Goal: Check status: Check status

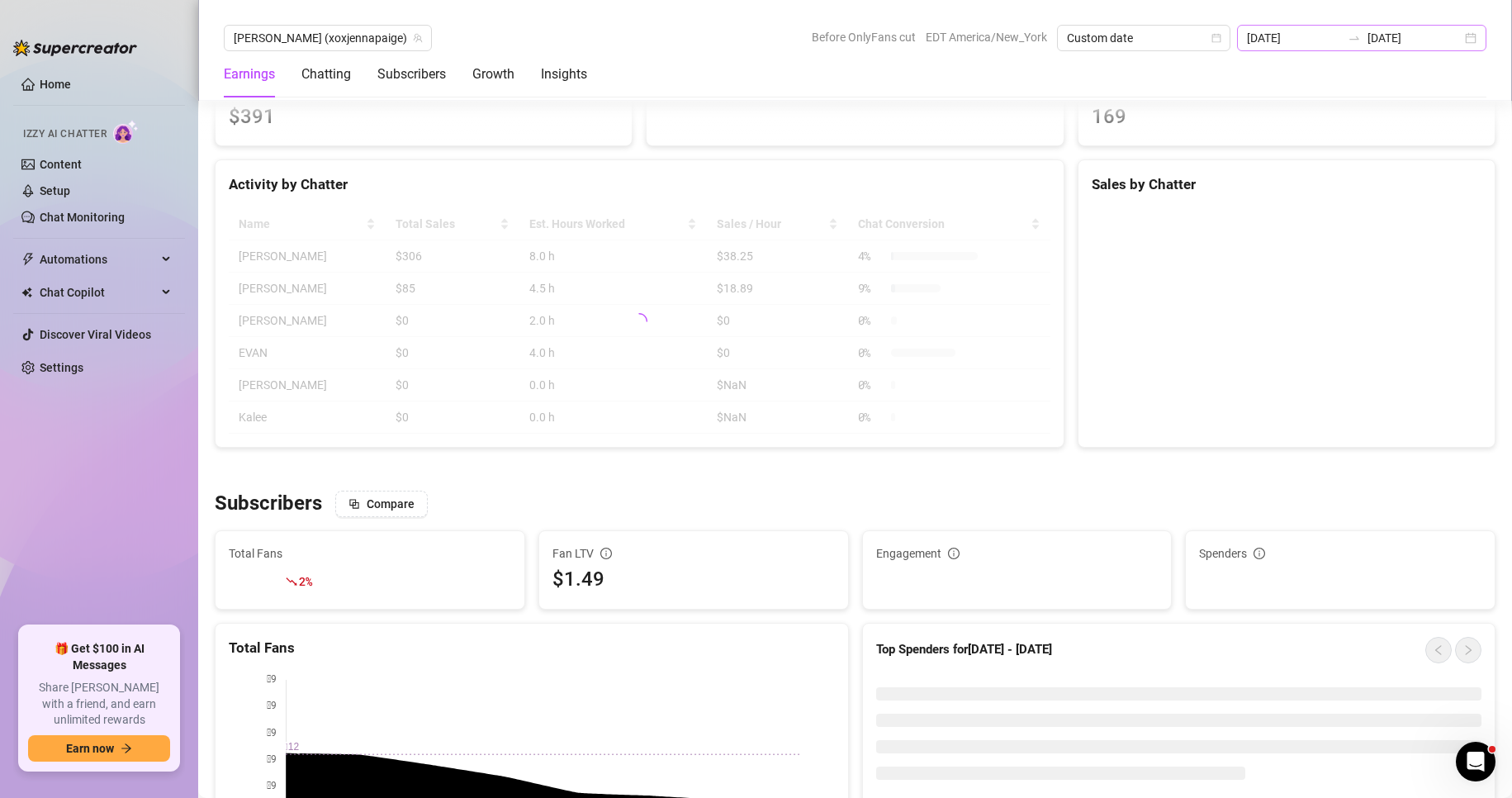
click at [1470, 39] on div "2025-09-22 2025-09-22" at bounding box center [1362, 37] width 250 height 26
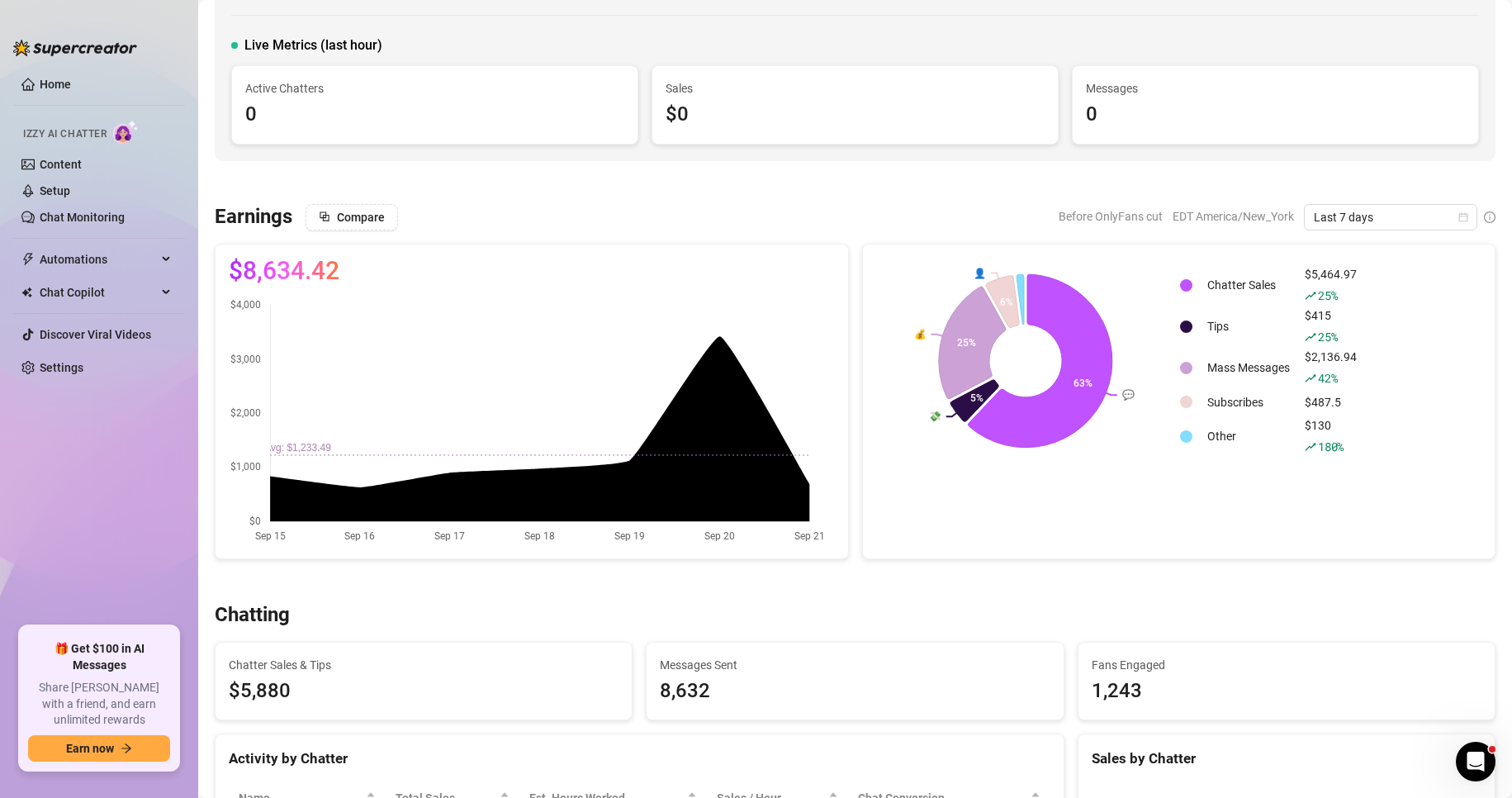
scroll to position [76, 0]
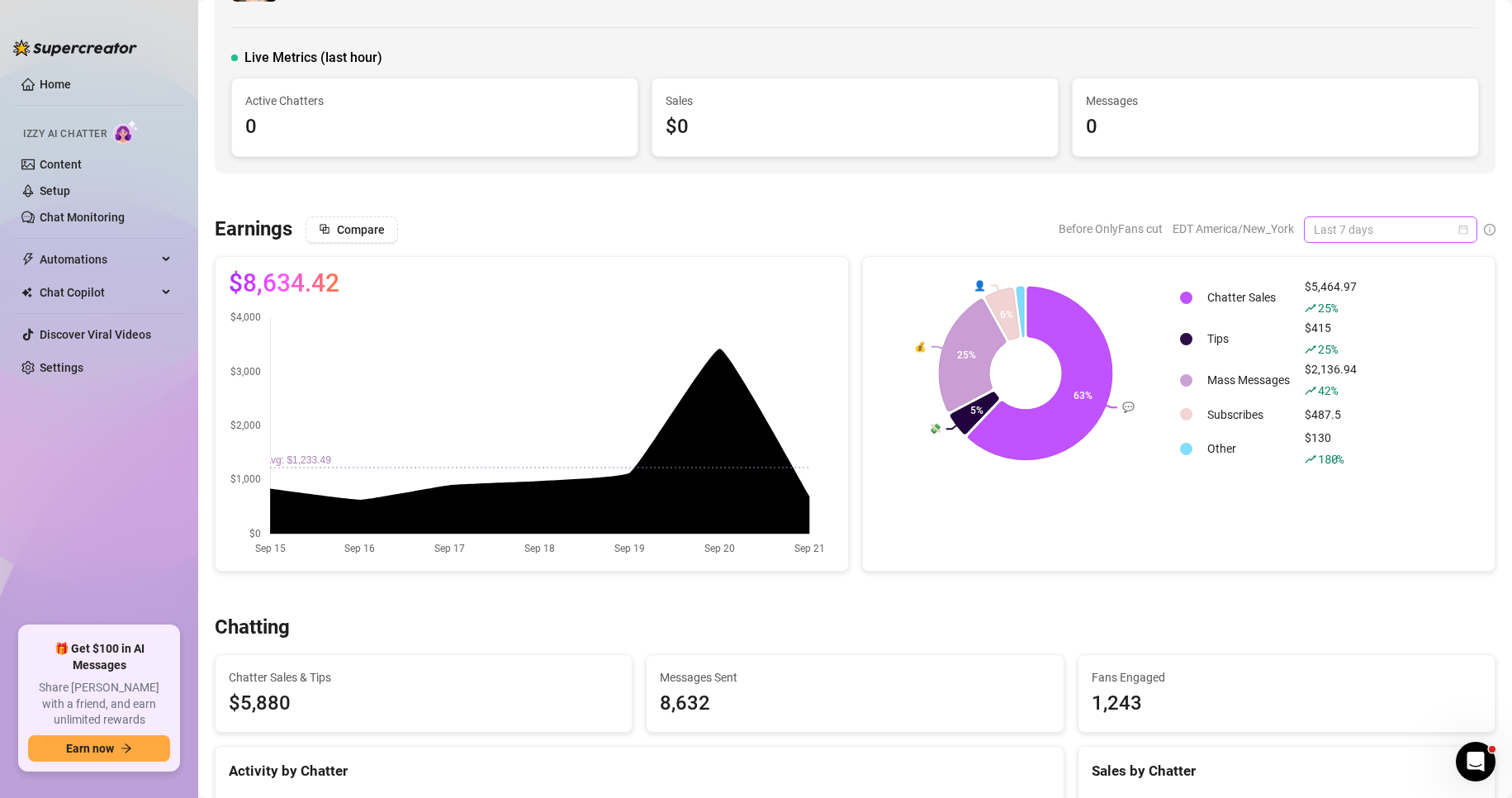
click at [1345, 225] on span "Last 7 days" at bounding box center [1391, 229] width 154 height 25
click at [1341, 365] on div "Custom date" at bounding box center [1376, 368] width 147 height 18
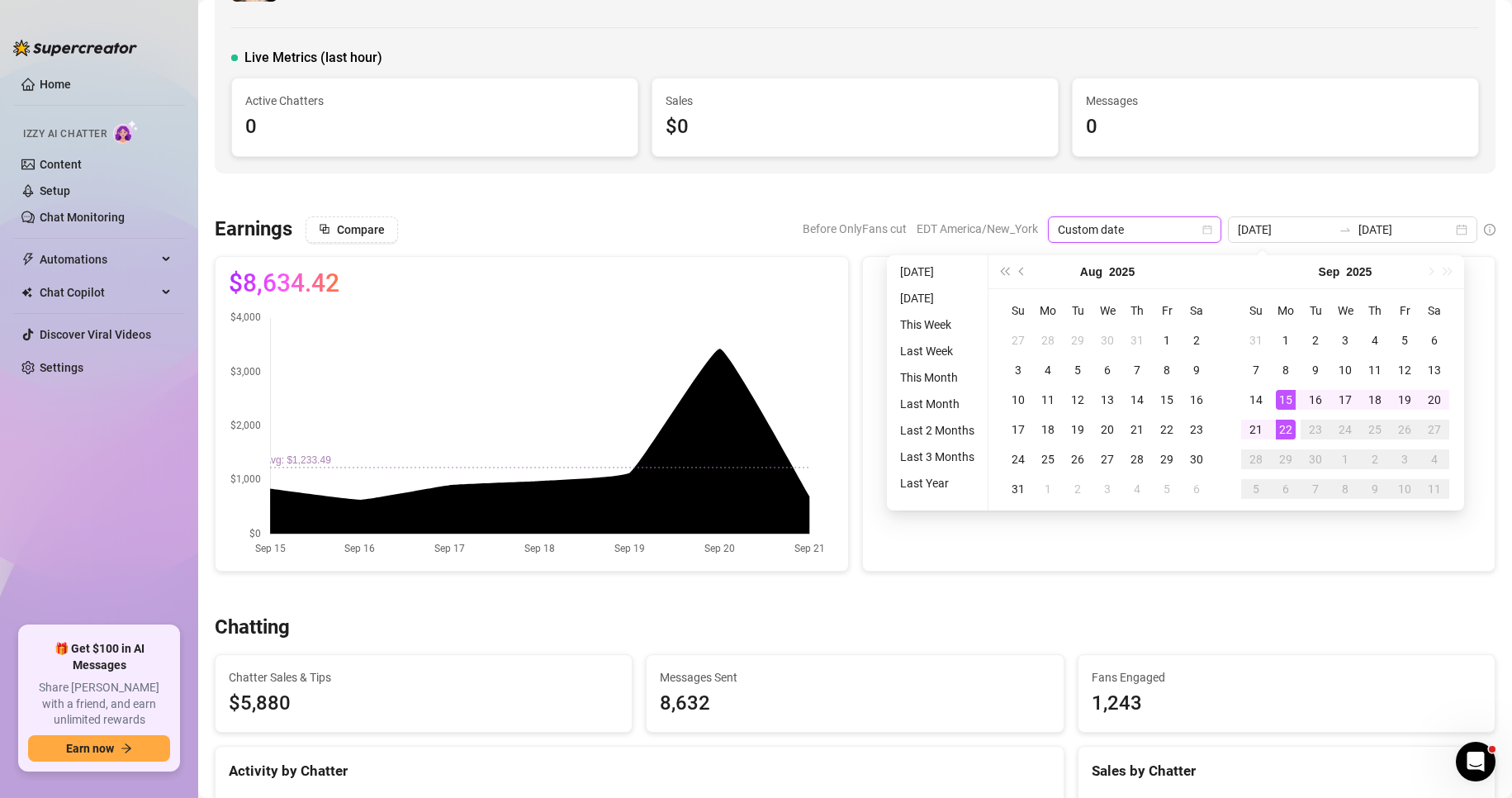
type input "[DATE]"
click at [1289, 432] on div "22" at bounding box center [1285, 429] width 20 height 20
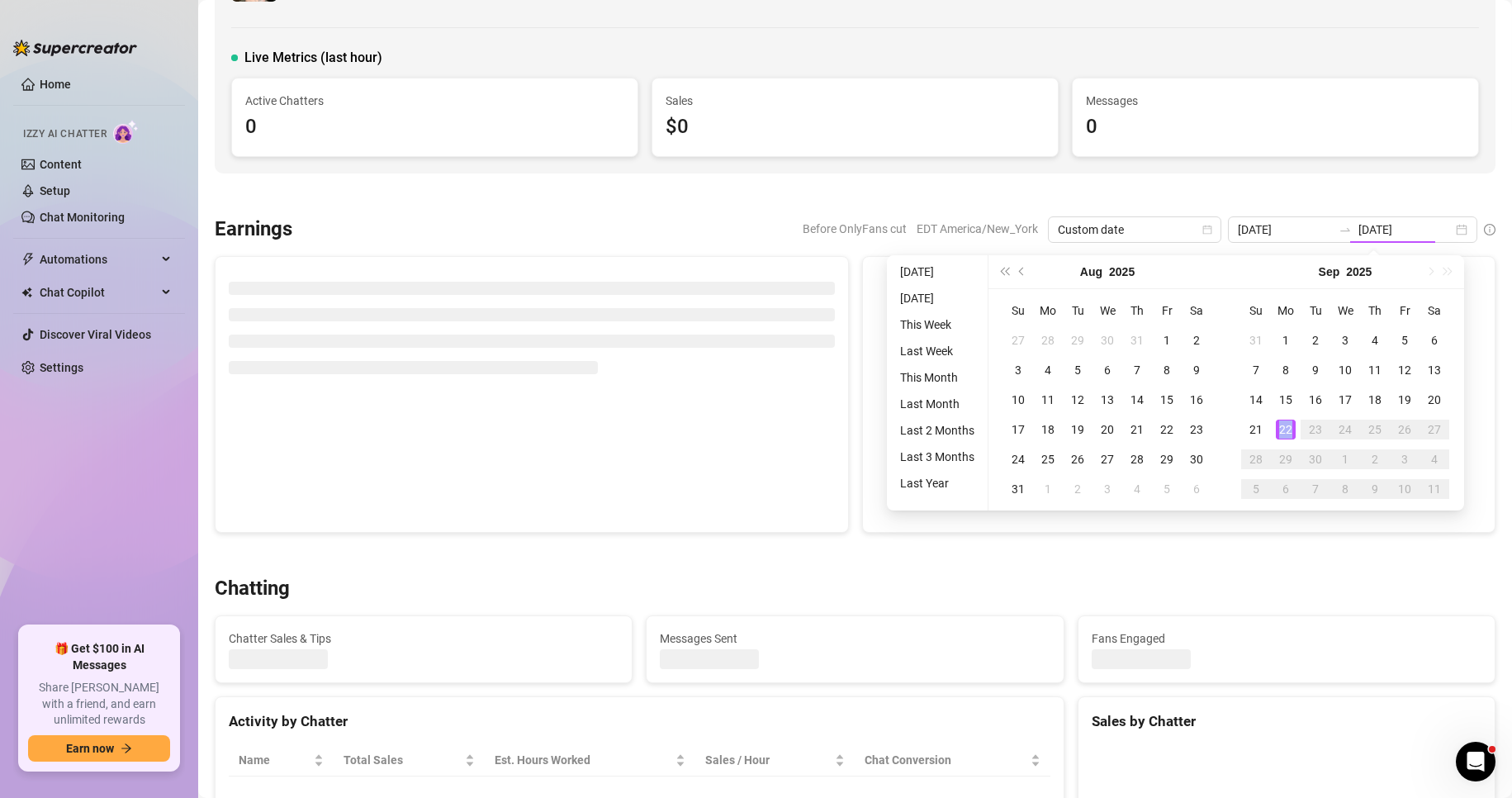
type input "[DATE]"
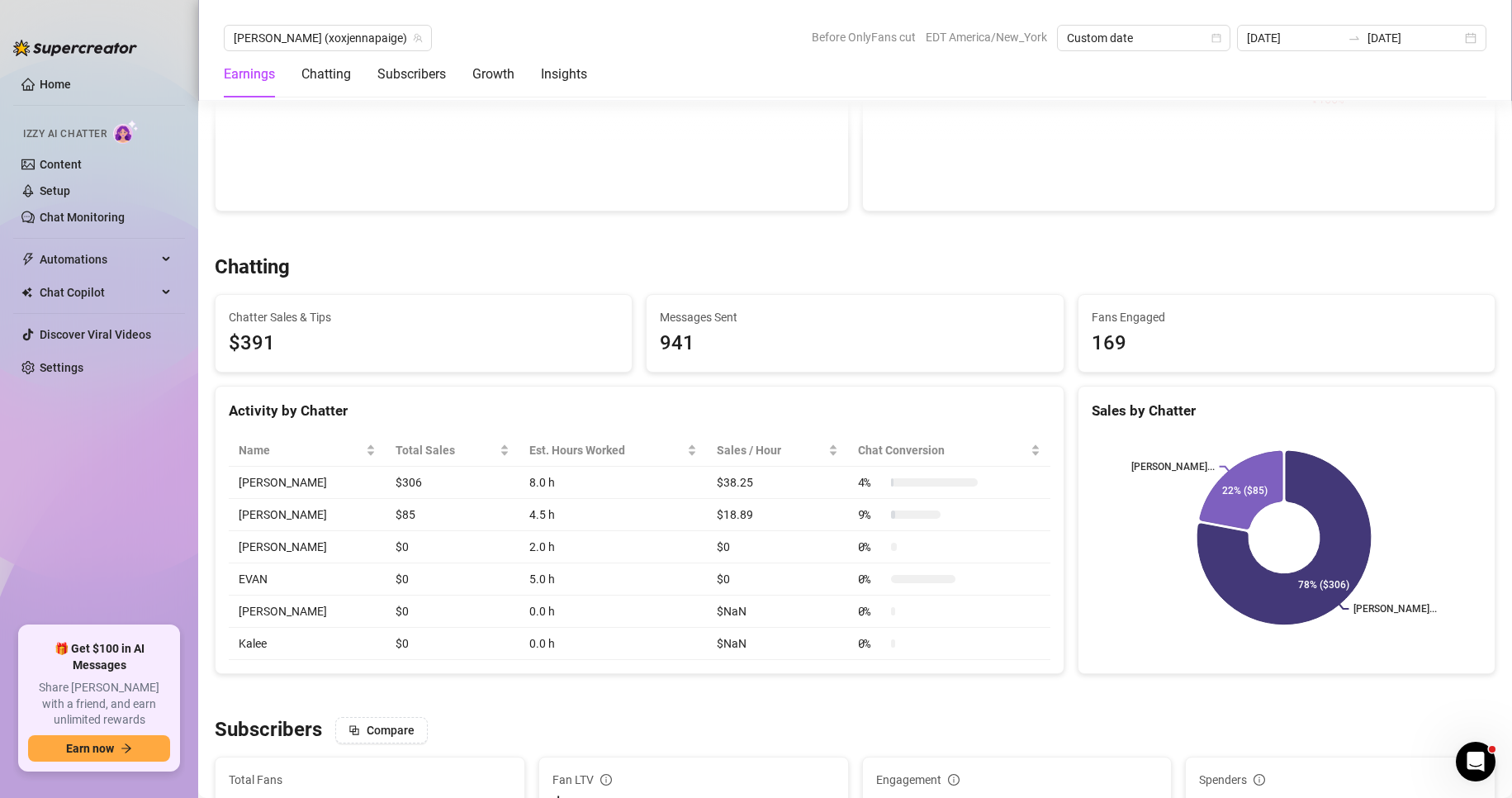
scroll to position [438, 0]
click at [1224, 207] on div "💬 💰 👤 77% 14% 9% Chatter Sales $391 25 % Tips $0 Mass Messages $69.87 93 % Subs…" at bounding box center [1179, 53] width 635 height 315
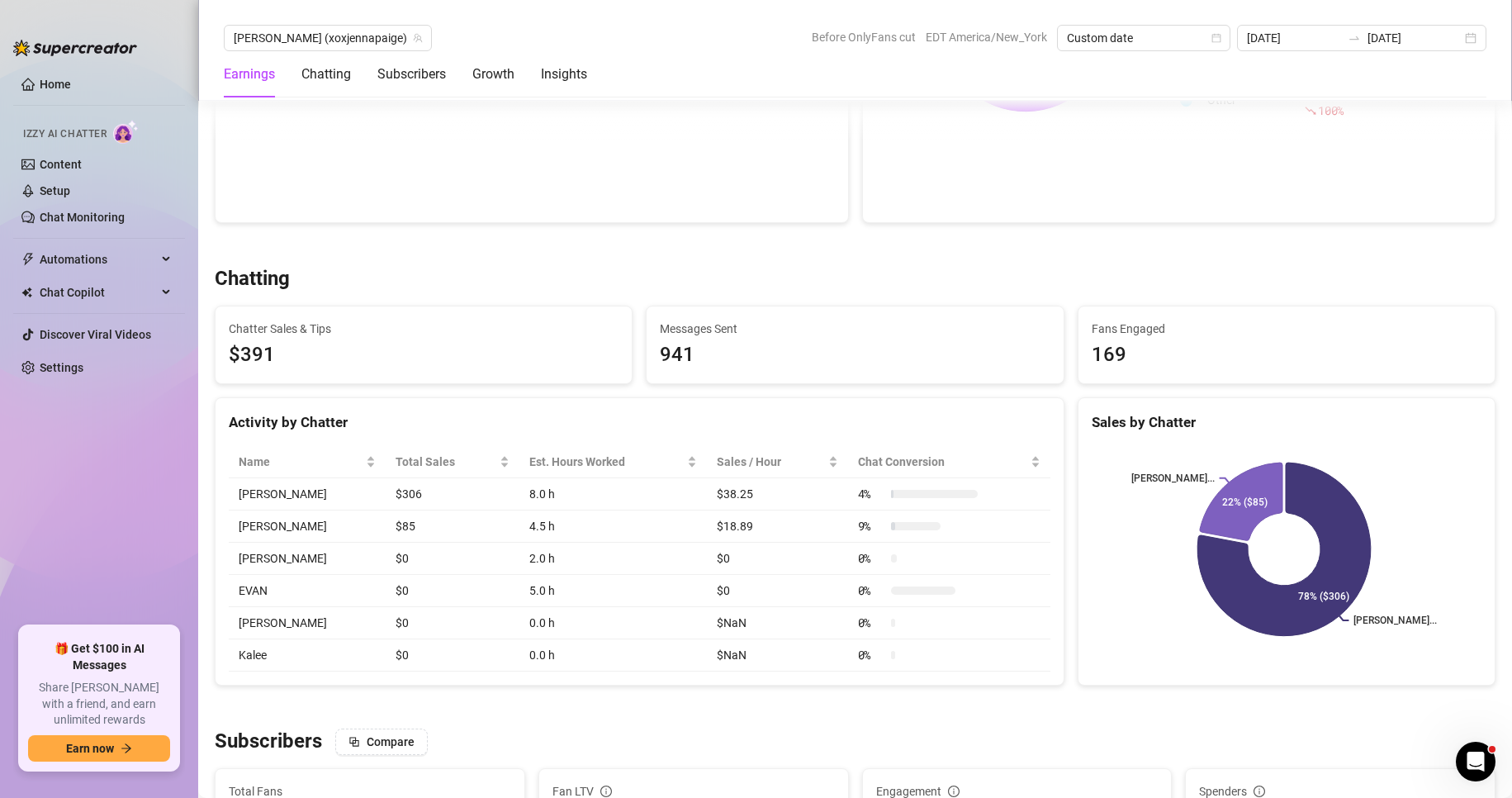
scroll to position [425, 0]
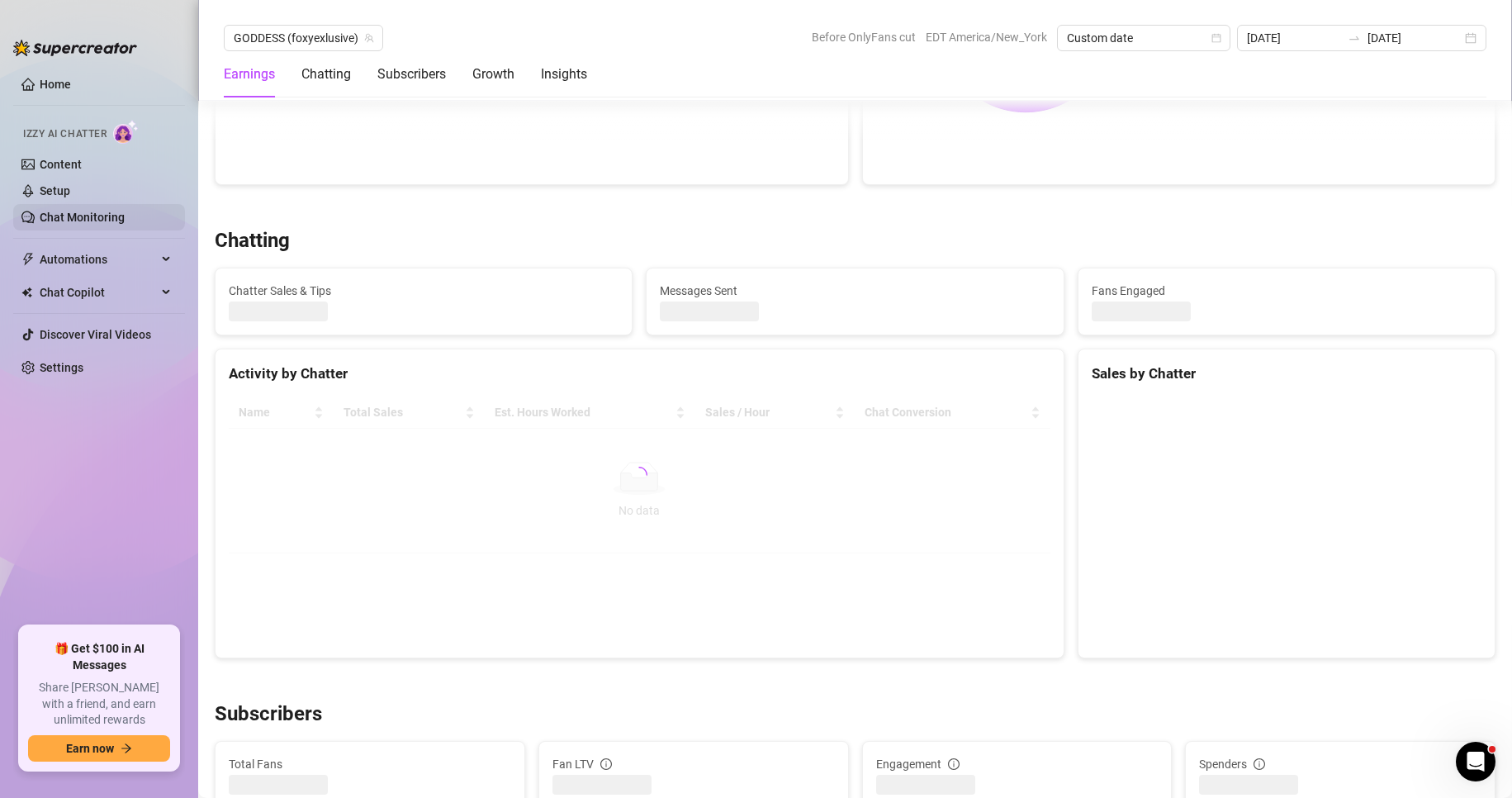
scroll to position [436, 0]
